Goal: Task Accomplishment & Management: Use online tool/utility

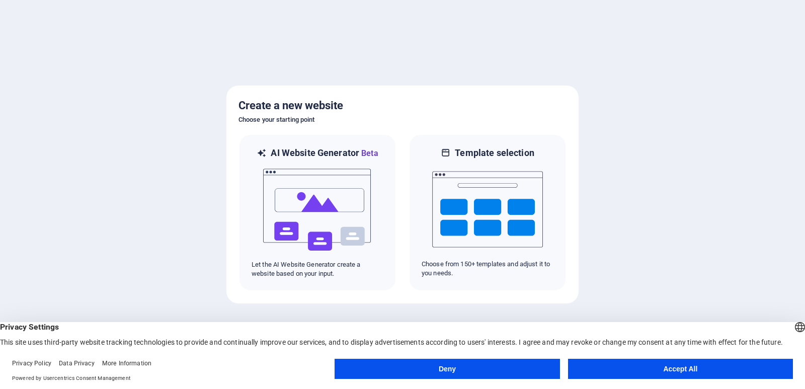
click at [688, 370] on button "Accept All" at bounding box center [680, 369] width 225 height 20
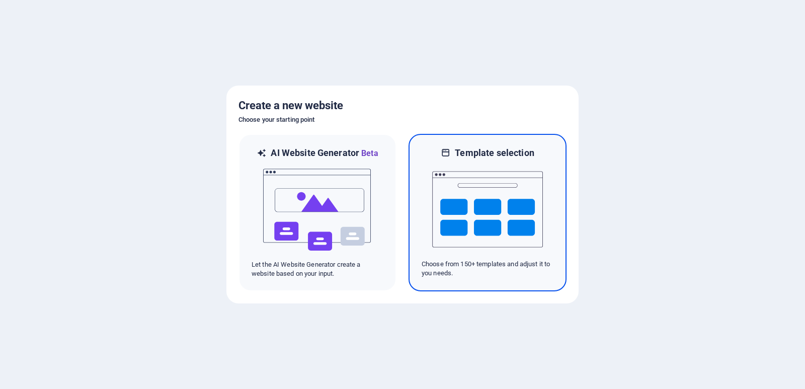
click at [469, 194] on img at bounding box center [487, 209] width 111 height 101
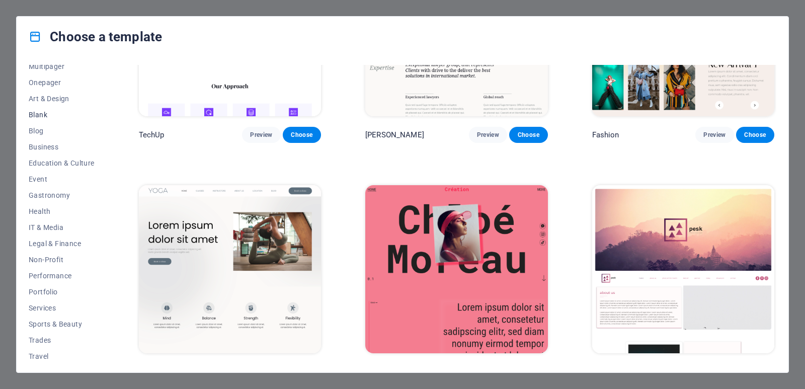
scroll to position [101, 0]
click at [42, 216] on span "IT & Media" at bounding box center [62, 214] width 66 height 8
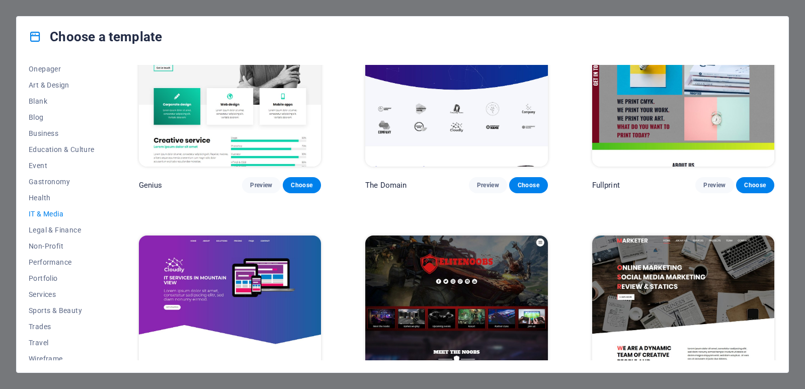
scroll to position [572, 0]
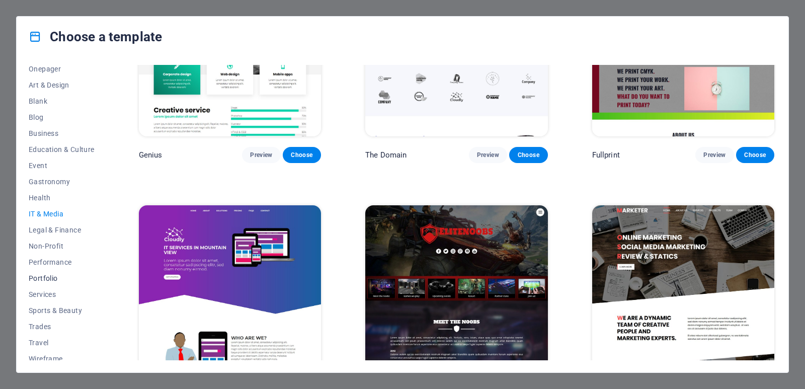
click at [47, 279] on span "Portfolio" at bounding box center [62, 278] width 66 height 8
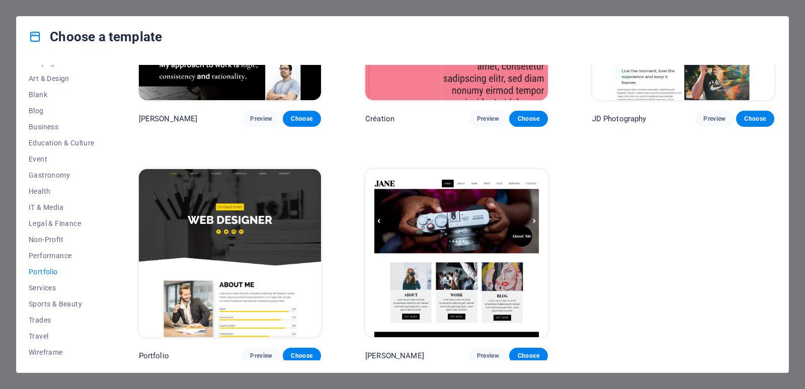
scroll to position [0, 0]
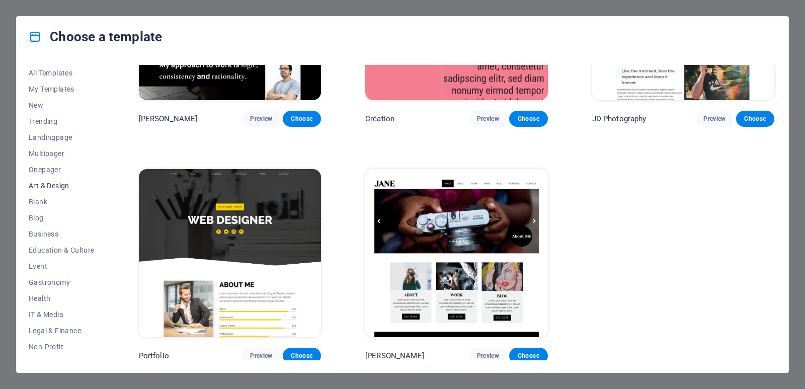
click at [65, 185] on span "Art & Design" at bounding box center [62, 186] width 66 height 8
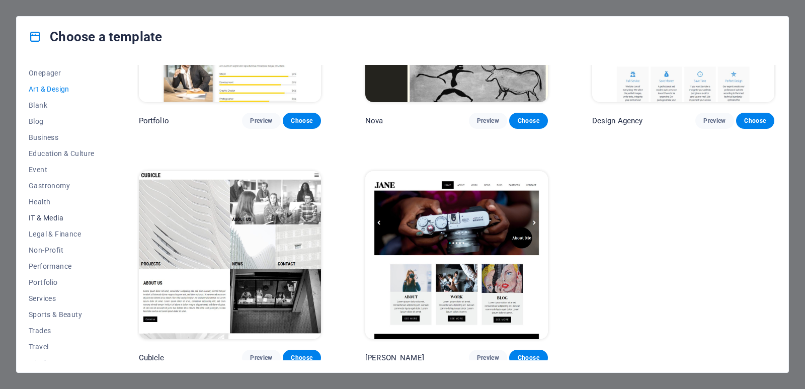
scroll to position [101, 0]
click at [47, 277] on span "Portfolio" at bounding box center [62, 278] width 66 height 8
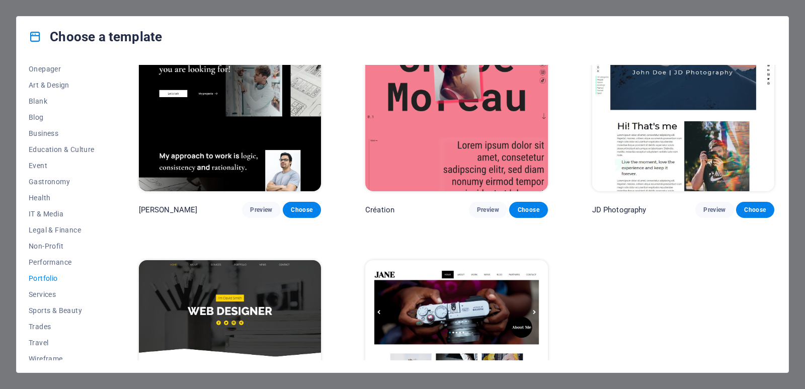
scroll to position [372, 0]
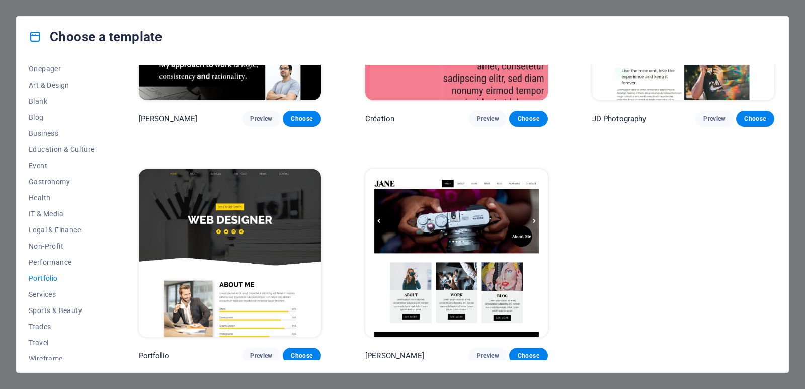
click at [258, 235] on img at bounding box center [230, 253] width 182 height 168
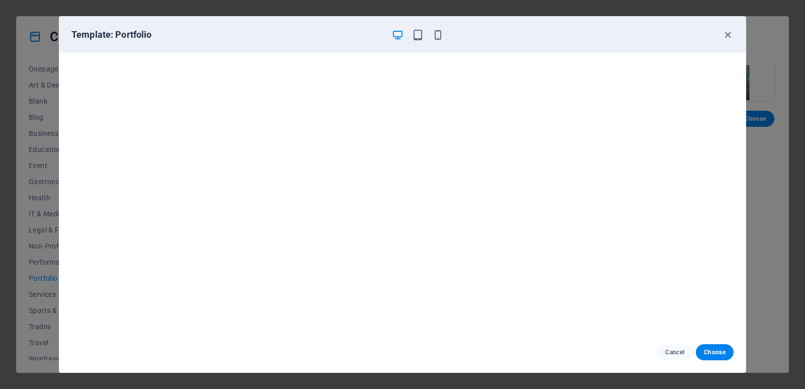
scroll to position [3, 0]
click at [441, 34] on icon "button" at bounding box center [438, 35] width 12 height 12
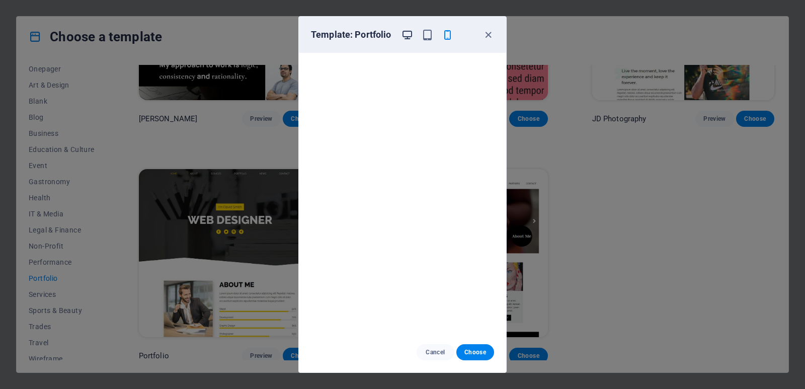
click at [408, 31] on icon "button" at bounding box center [407, 35] width 12 height 12
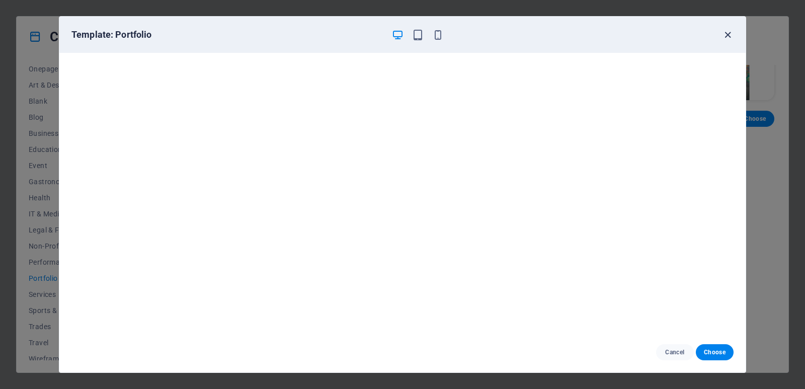
click at [725, 38] on icon "button" at bounding box center [728, 35] width 12 height 12
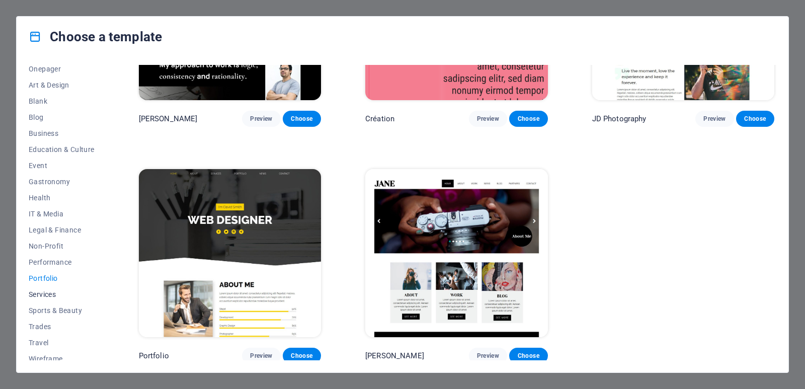
click at [48, 290] on span "Services" at bounding box center [62, 294] width 66 height 8
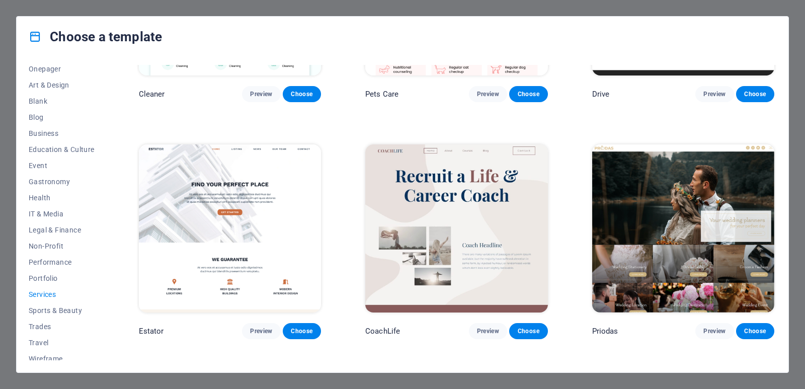
scroll to position [724, 0]
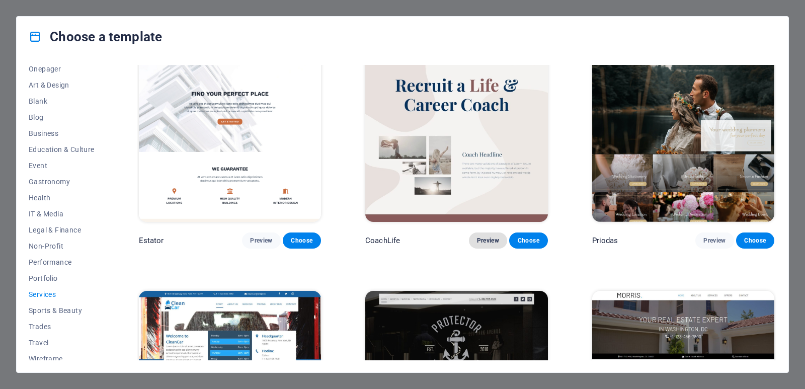
click at [490, 236] on span "Preview" at bounding box center [488, 240] width 22 height 8
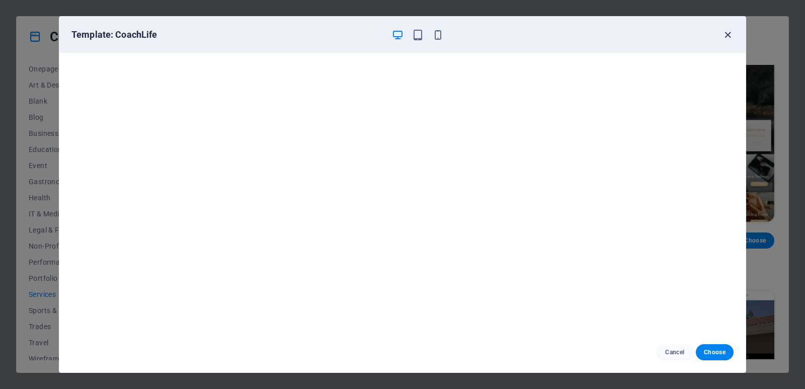
click at [731, 36] on icon "button" at bounding box center [728, 35] width 12 height 12
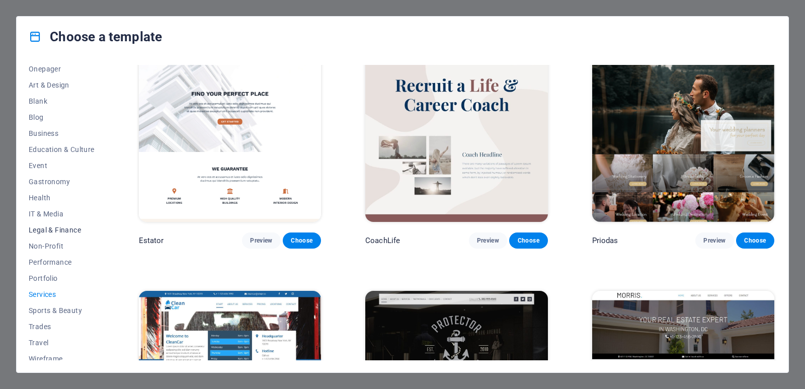
scroll to position [107, 0]
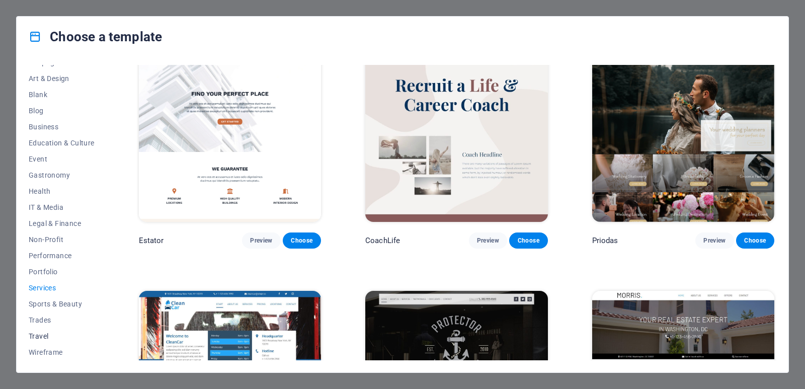
click at [46, 330] on button "Travel" at bounding box center [62, 336] width 66 height 16
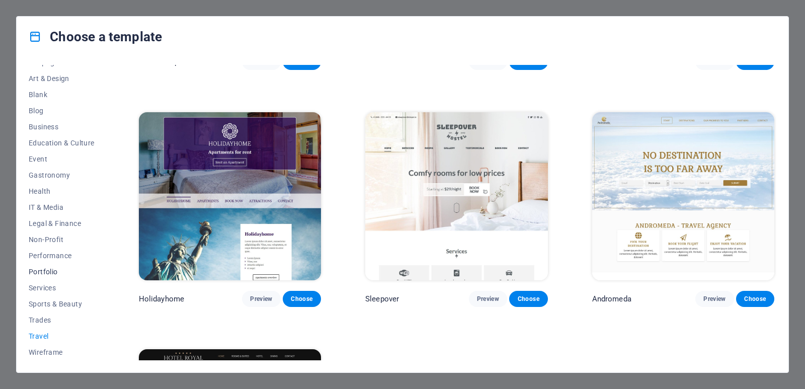
scroll to position [201, 0]
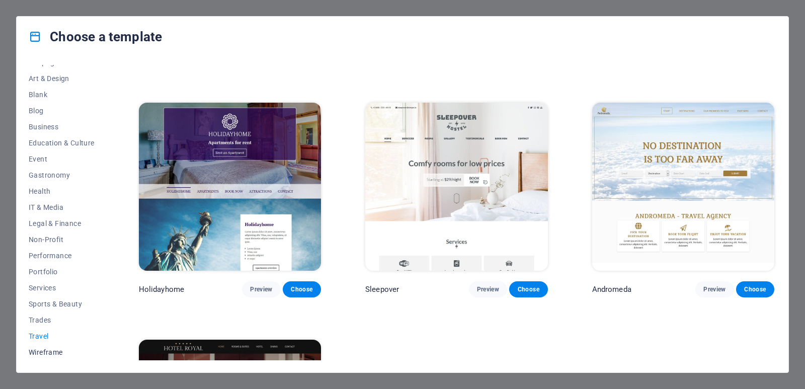
click at [55, 354] on span "Wireframe" at bounding box center [62, 352] width 66 height 8
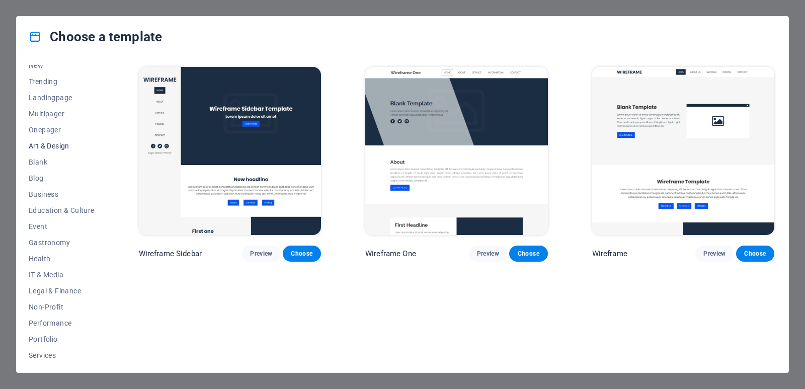
scroll to position [0, 0]
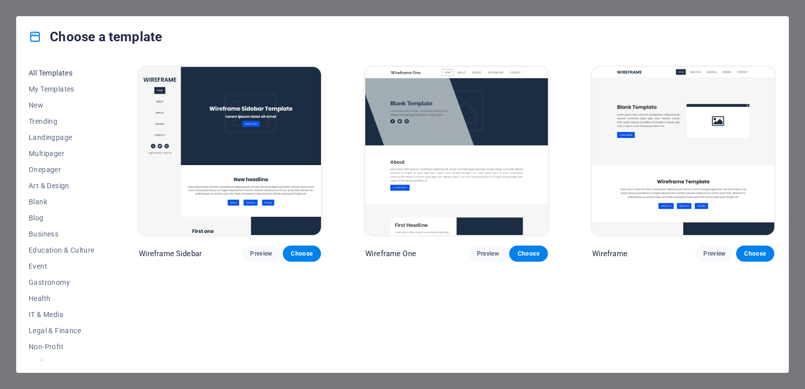
click at [56, 75] on span "All Templates" at bounding box center [62, 73] width 66 height 8
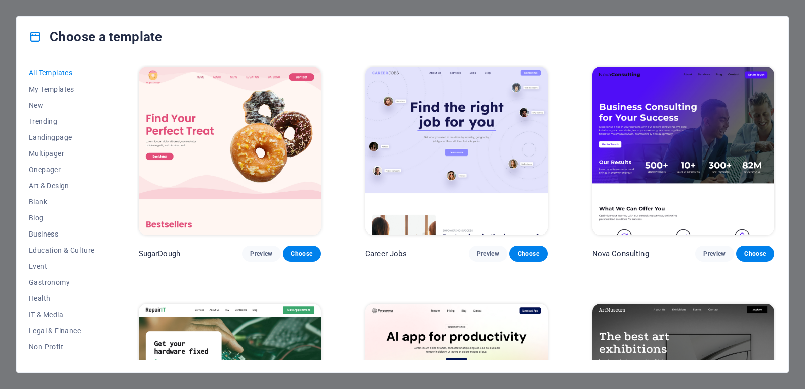
click at [681, 118] on img at bounding box center [683, 151] width 182 height 168
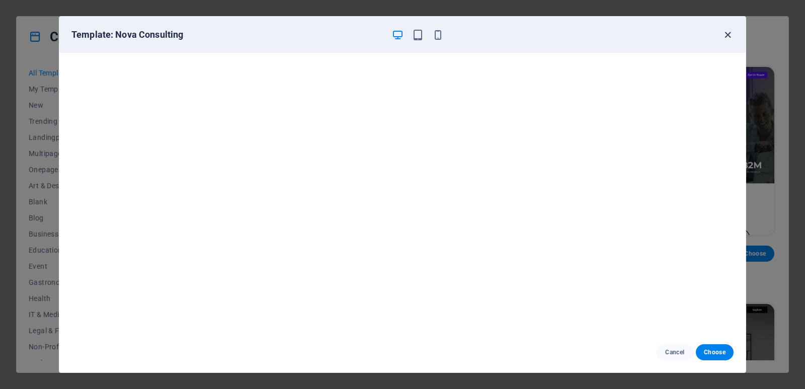
click at [723, 31] on icon "button" at bounding box center [728, 35] width 12 height 12
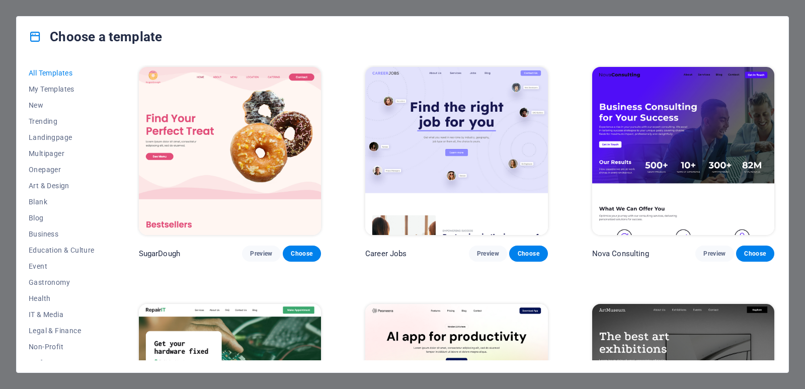
click at [262, 10] on div "Choose a template All Templates My Templates New Trending Landingpage Multipage…" at bounding box center [402, 194] width 805 height 389
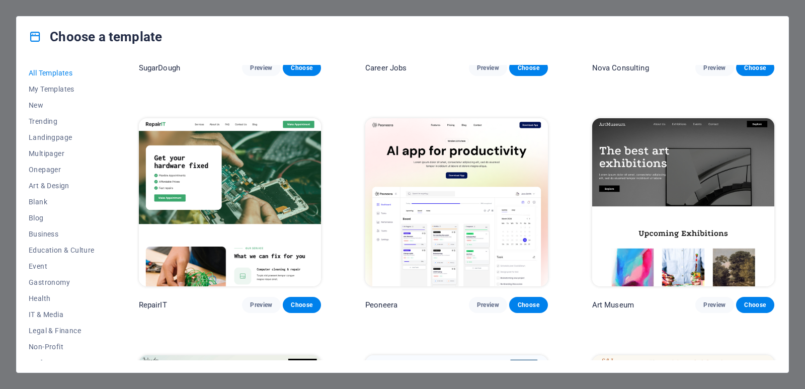
scroll to position [201, 0]
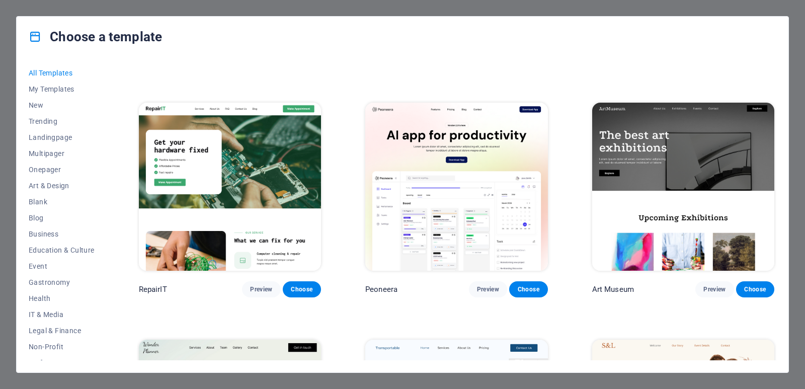
click at [798, 30] on div "Choose a template All Templates My Templates New Trending Landingpage Multipage…" at bounding box center [402, 194] width 805 height 389
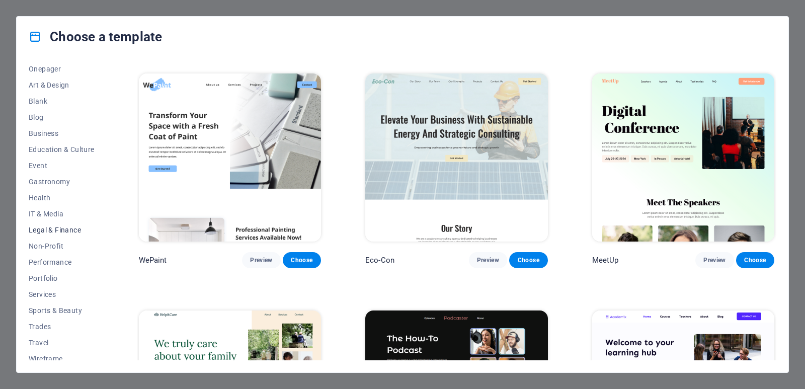
scroll to position [107, 0]
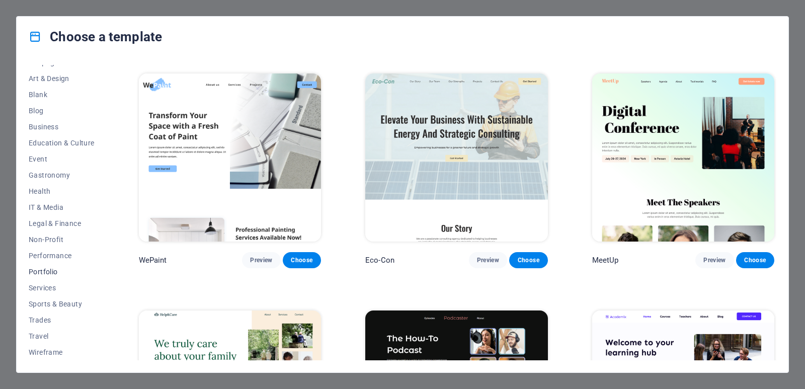
click at [48, 268] on span "Portfolio" at bounding box center [62, 272] width 66 height 8
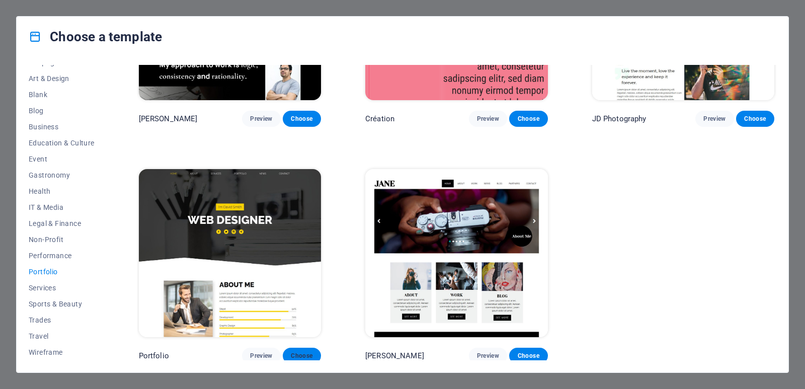
click at [302, 351] on span "Choose" at bounding box center [302, 355] width 22 height 8
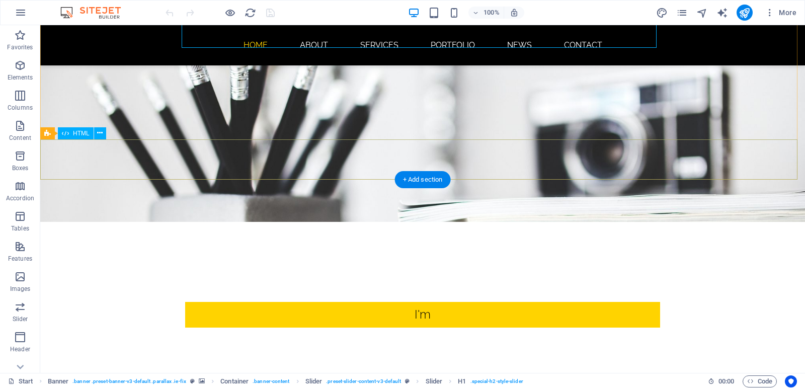
scroll to position [302, 0]
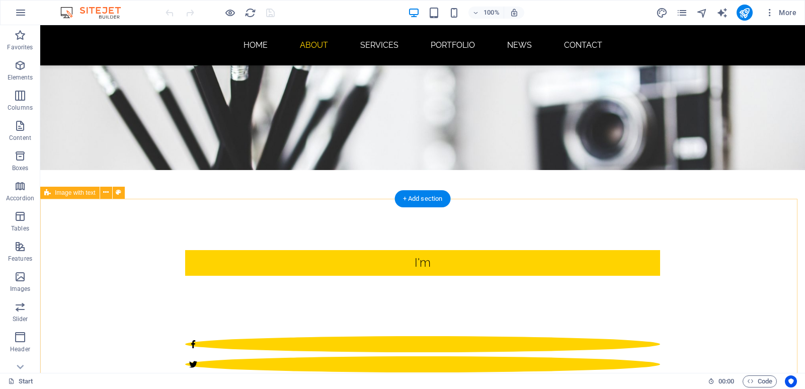
scroll to position [251, 0]
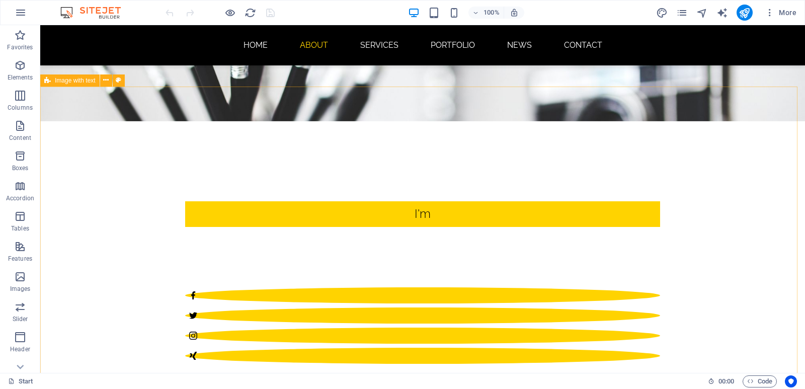
click at [69, 84] on div "Image with text" at bounding box center [69, 80] width 59 height 12
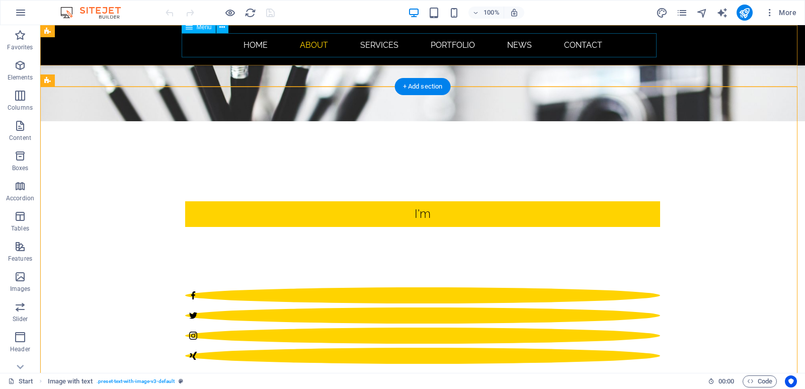
click at [388, 46] on nav "Home About Services Portfolio News Contact" at bounding box center [422, 45] width 475 height 24
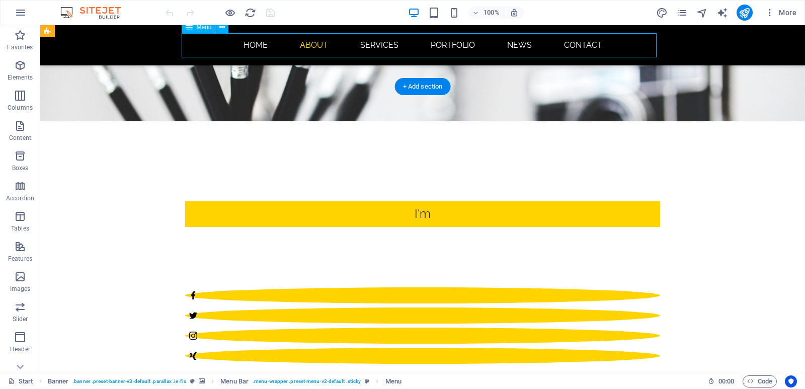
click at [376, 42] on nav "Home About Services Portfolio News Contact" at bounding box center [422, 45] width 475 height 24
click at [369, 44] on nav "Home About Services Portfolio News Contact" at bounding box center [422, 45] width 475 height 24
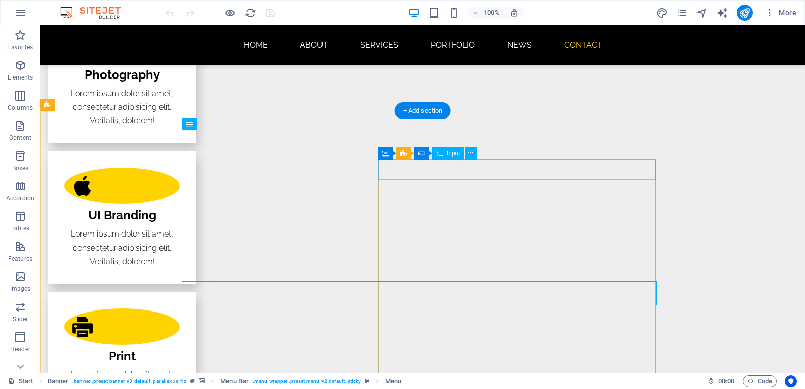
scroll to position [1814, 0]
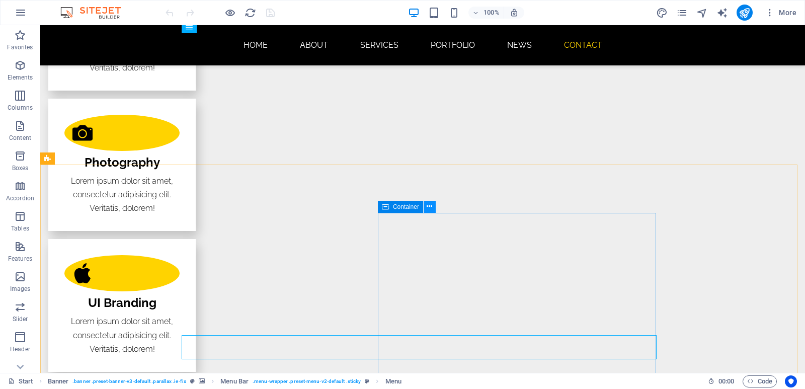
click at [431, 204] on icon at bounding box center [429, 206] width 6 height 11
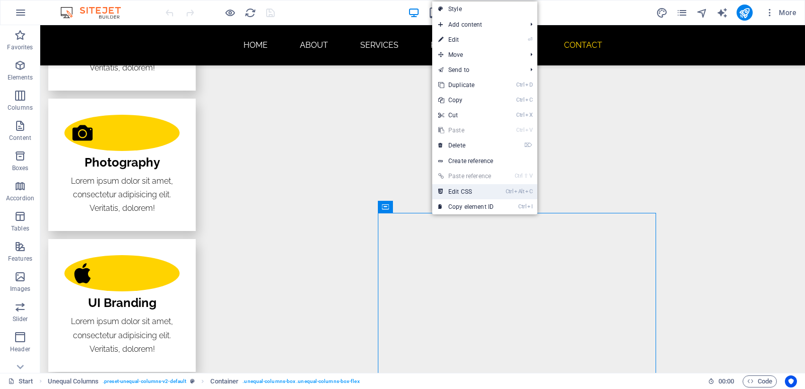
click at [456, 189] on link "Ctrl Alt C Edit CSS" at bounding box center [465, 191] width 67 height 15
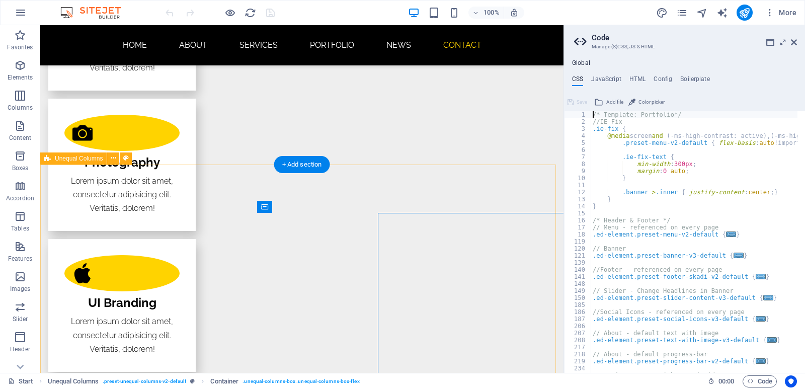
type textarea "@include contact-form-v3("
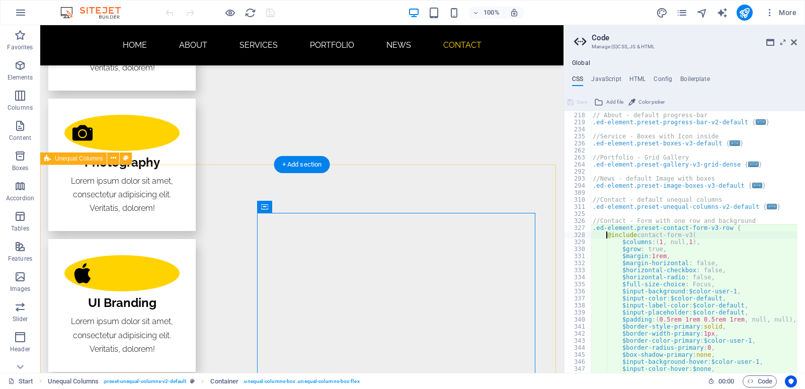
scroll to position [239, 0]
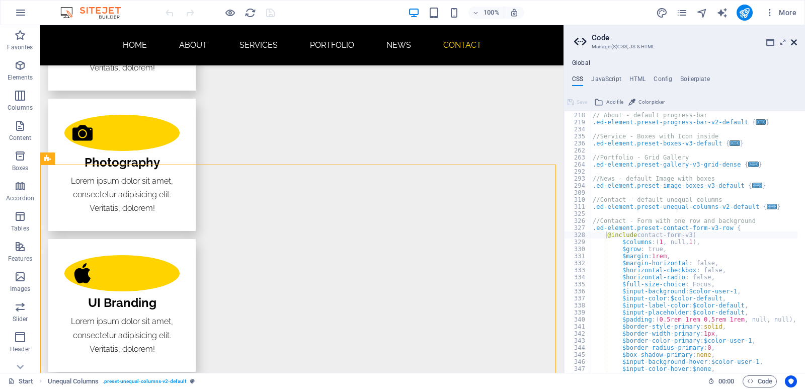
click at [794, 44] on icon at bounding box center [793, 42] width 6 height 8
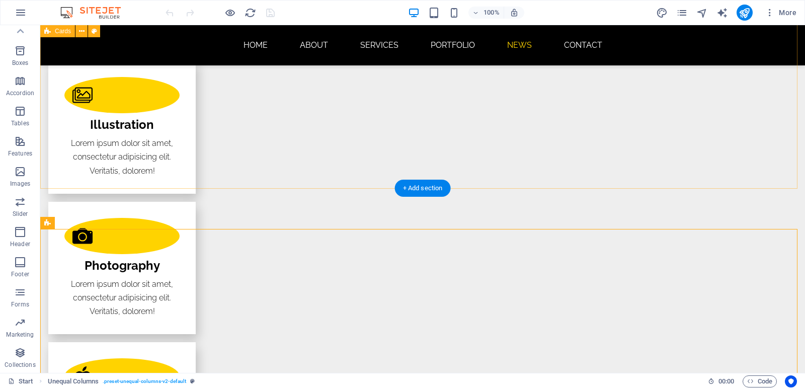
scroll to position [1563, 0]
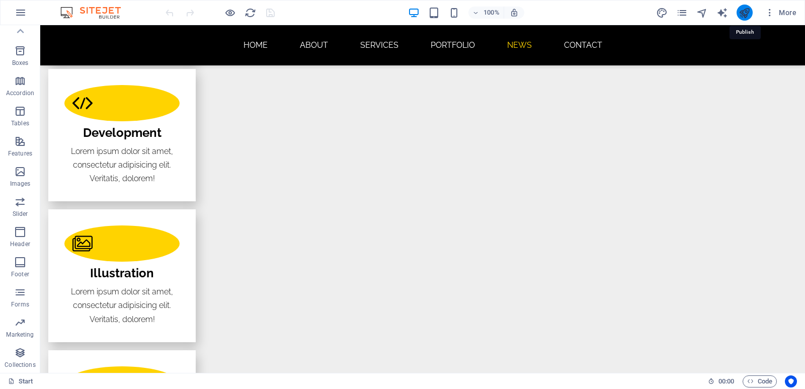
click at [744, 14] on icon "publish" at bounding box center [744, 13] width 12 height 12
